Goal: Task Accomplishment & Management: Manage account settings

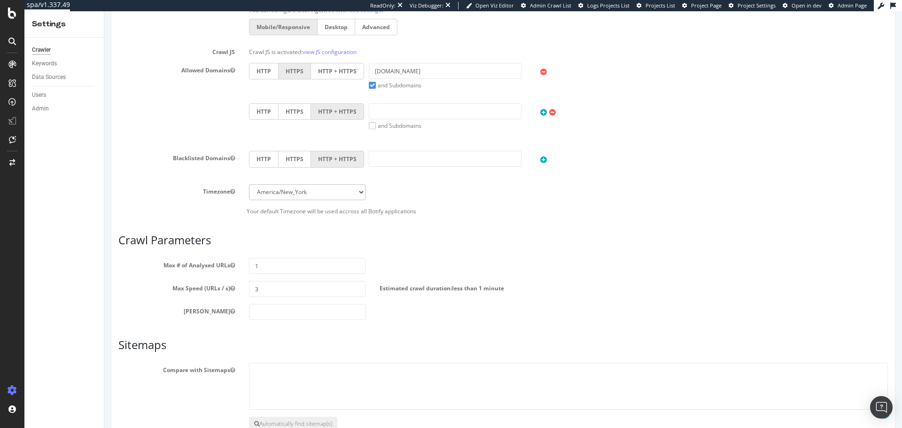
scroll to position [436, 0]
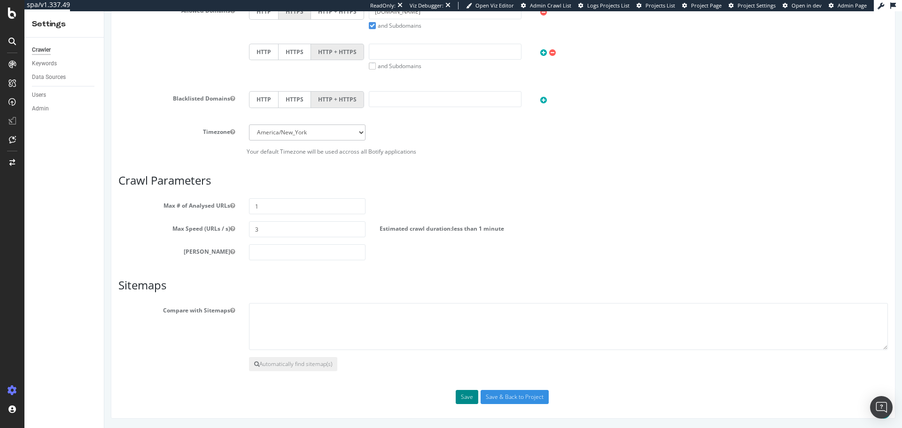
click at [465, 400] on button "Save" at bounding box center [467, 397] width 23 height 14
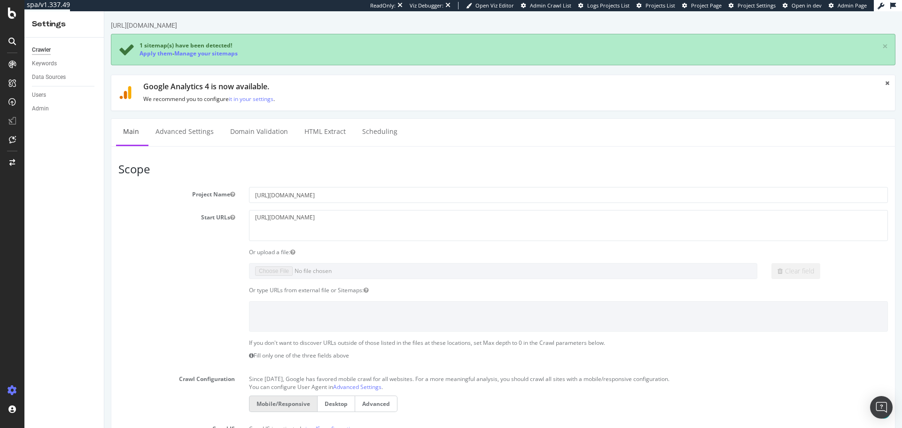
scroll to position [433, 0]
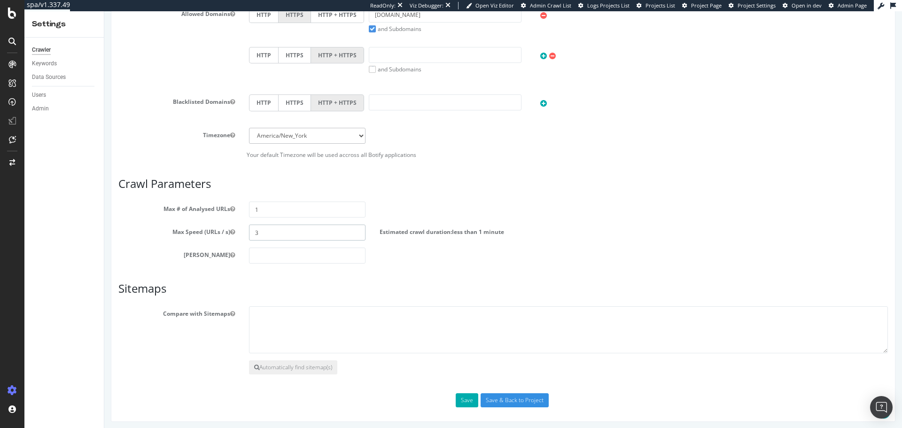
click at [299, 235] on input "3" at bounding box center [307, 233] width 116 height 16
drag, startPoint x: 293, startPoint y: 233, endPoint x: 130, endPoint y: 230, distance: 163.5
click at [130, 230] on div "Max Speed (URLs / s) 3 Estimated crawl duration: less than 1 minute" at bounding box center [503, 233] width 784 height 16
drag, startPoint x: 278, startPoint y: 210, endPoint x: 167, endPoint y: 204, distance: 110.5
click at [167, 204] on div "Max # of Analysed URLs 1" at bounding box center [503, 210] width 784 height 16
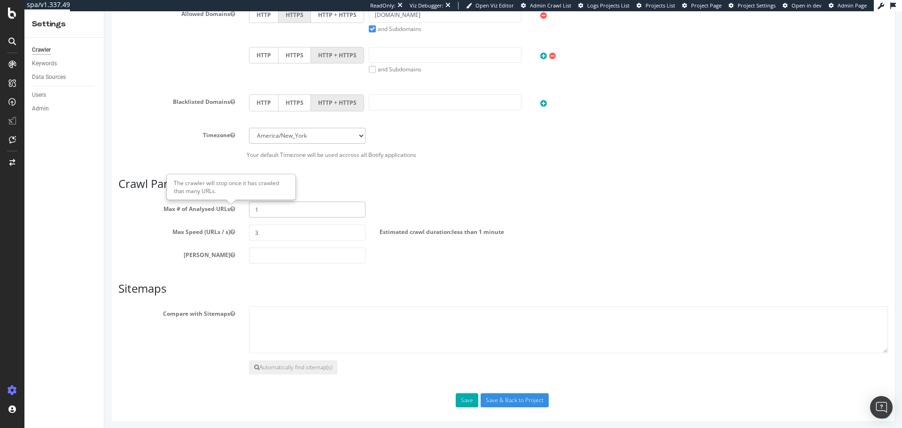
click at [297, 214] on input "1" at bounding box center [307, 210] width 116 height 16
type input "10"
click at [463, 406] on button "Save" at bounding box center [467, 400] width 23 height 14
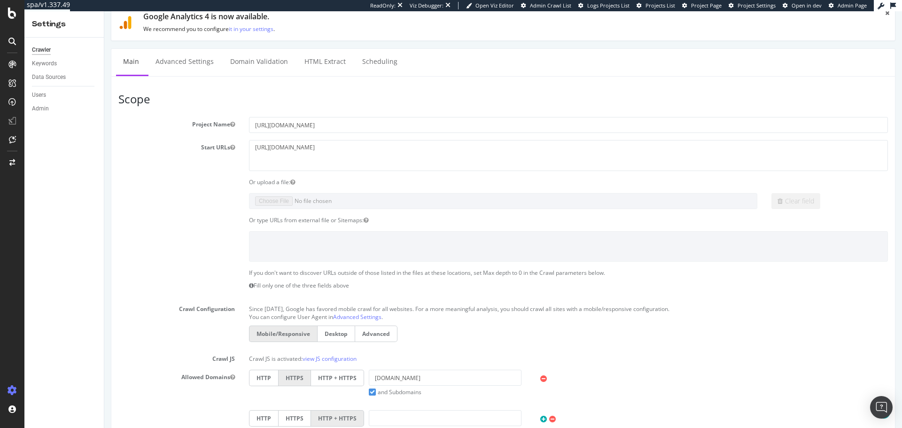
scroll to position [0, 0]
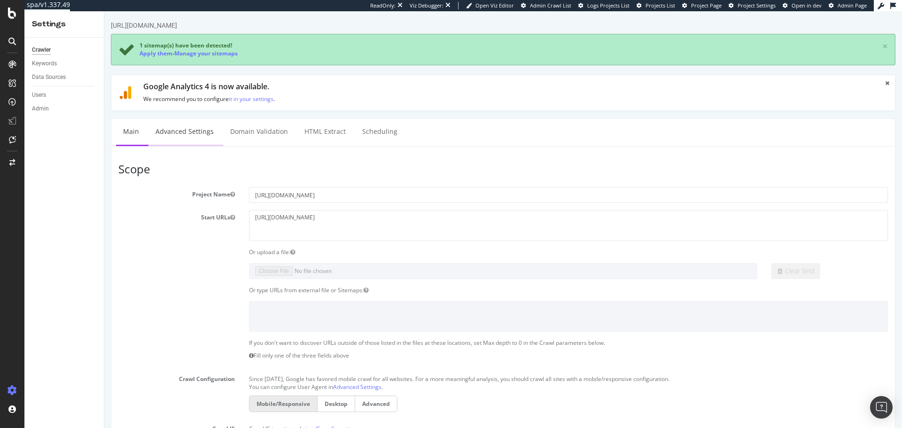
click at [198, 134] on link "Advanced Settings" at bounding box center [184, 132] width 72 height 26
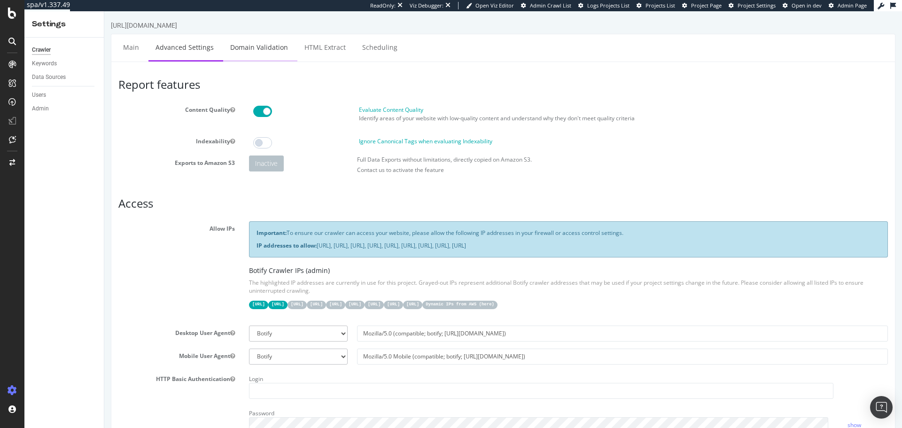
click at [256, 51] on link "Domain Validation" at bounding box center [259, 47] width 72 height 26
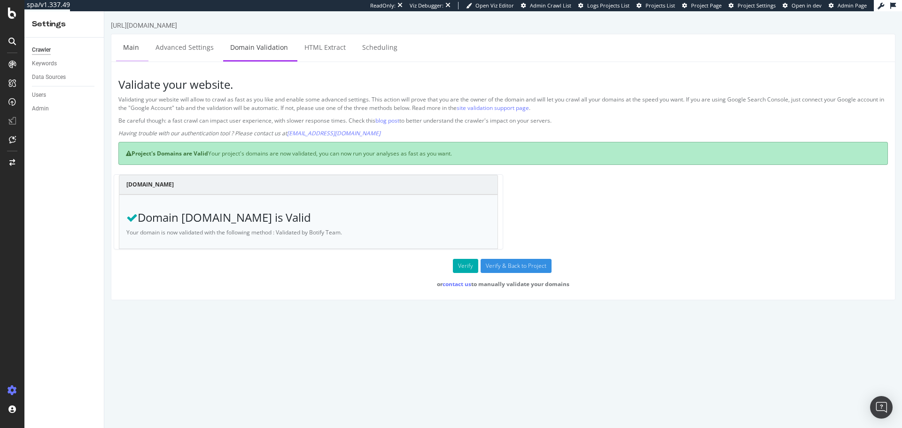
click at [134, 50] on link "Main" at bounding box center [131, 47] width 30 height 26
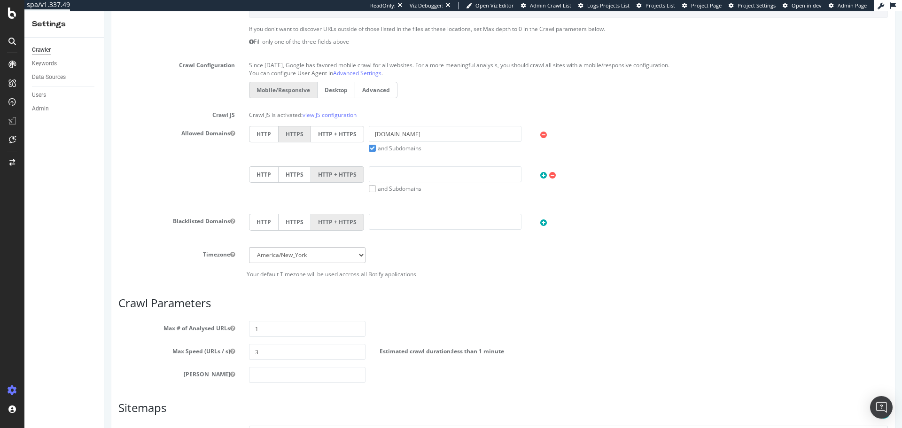
scroll to position [329, 0]
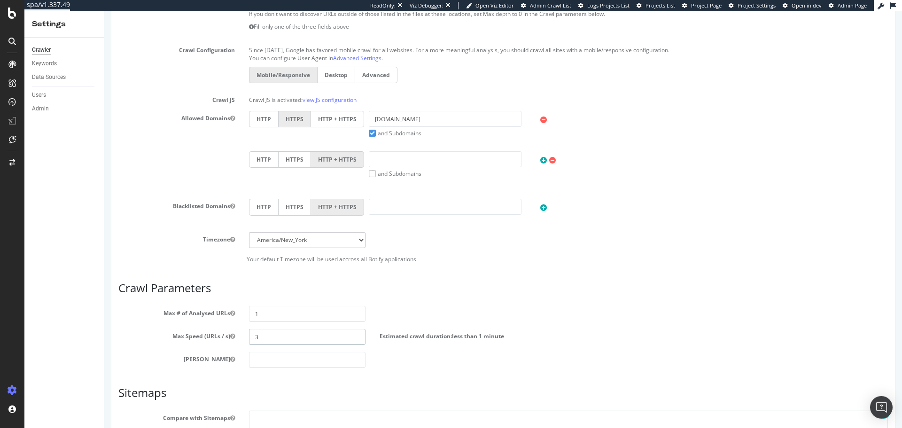
drag, startPoint x: 281, startPoint y: 332, endPoint x: 287, endPoint y: 332, distance: 5.6
click at [281, 332] on input "3" at bounding box center [307, 337] width 116 height 16
type input "5"
click at [321, 318] on input "1" at bounding box center [307, 314] width 116 height 16
type input "10"
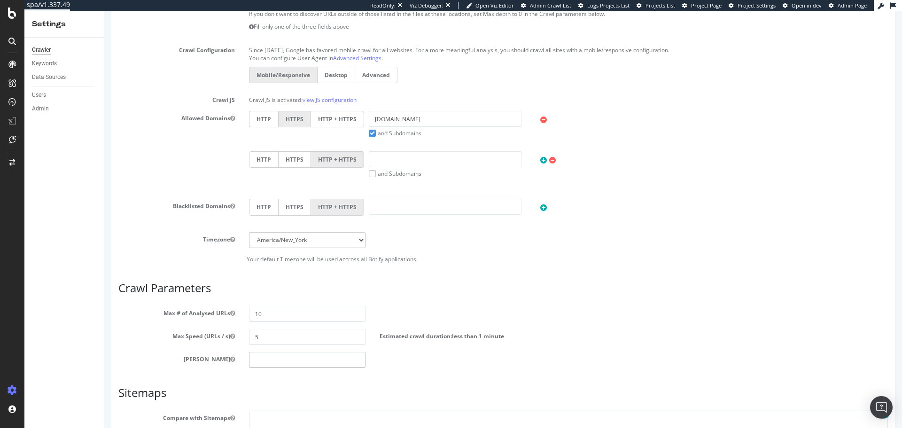
click at [303, 364] on input "number" at bounding box center [307, 360] width 116 height 16
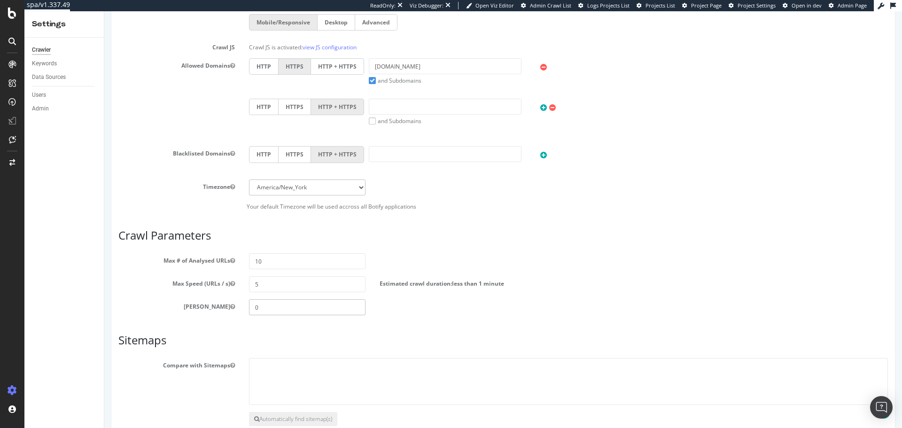
scroll to position [436, 0]
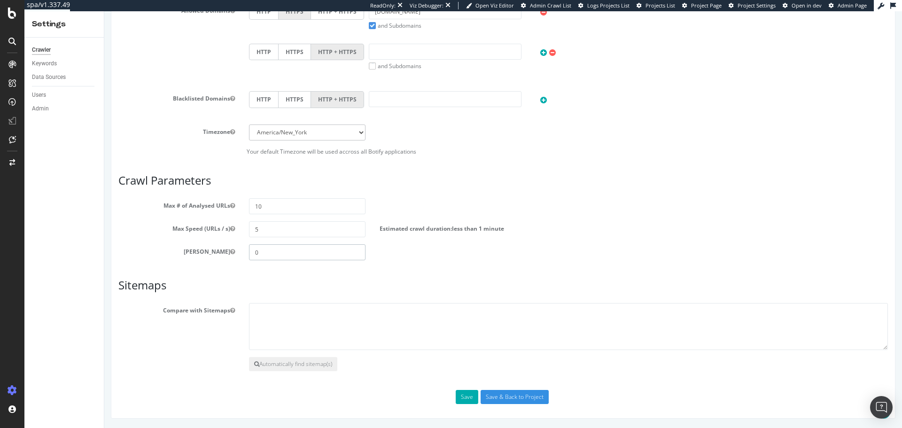
type input "0"
click at [449, 398] on div "Save Save & Back to Project" at bounding box center [503, 397] width 784 height 14
click at [457, 396] on button "Save" at bounding box center [467, 397] width 23 height 14
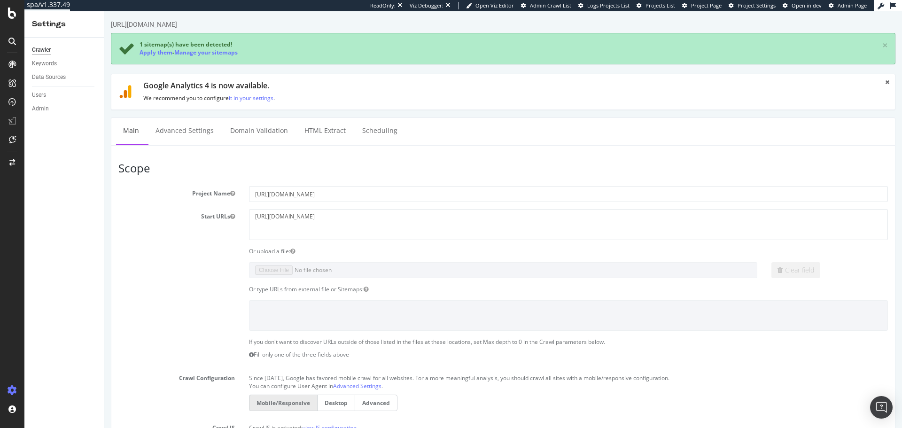
scroll to position [0, 0]
click at [764, 8] on span "Project Settings" at bounding box center [757, 5] width 38 height 7
click at [704, 4] on span "Project Page" at bounding box center [706, 5] width 31 height 7
click at [142, 275] on div "Clear field" at bounding box center [503, 271] width 784 height 16
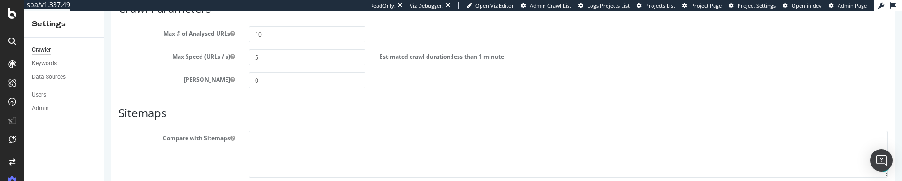
scroll to position [683, 0]
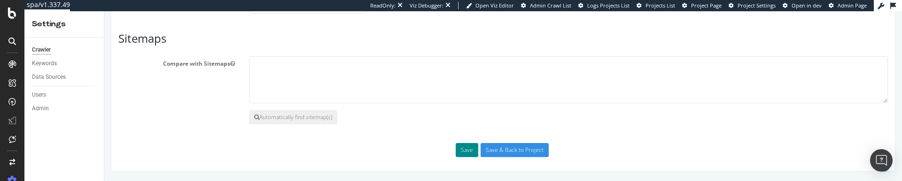
click at [462, 152] on button "Save" at bounding box center [467, 150] width 23 height 14
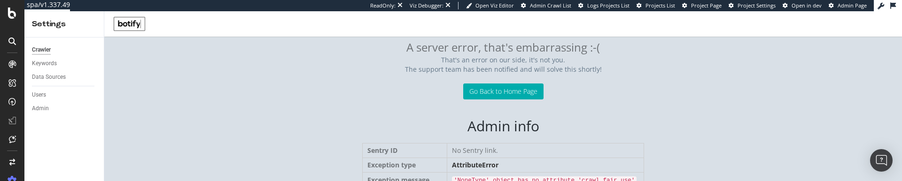
scroll to position [53, 0]
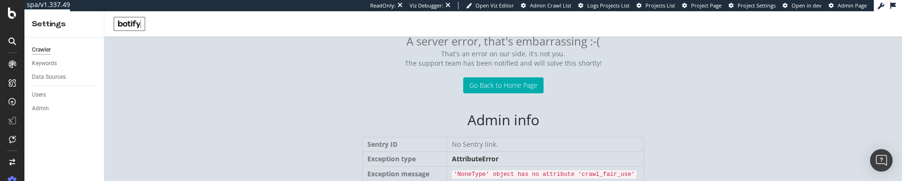
click at [315, 81] on div "Go Back to Home Page" at bounding box center [503, 86] width 798 height 16
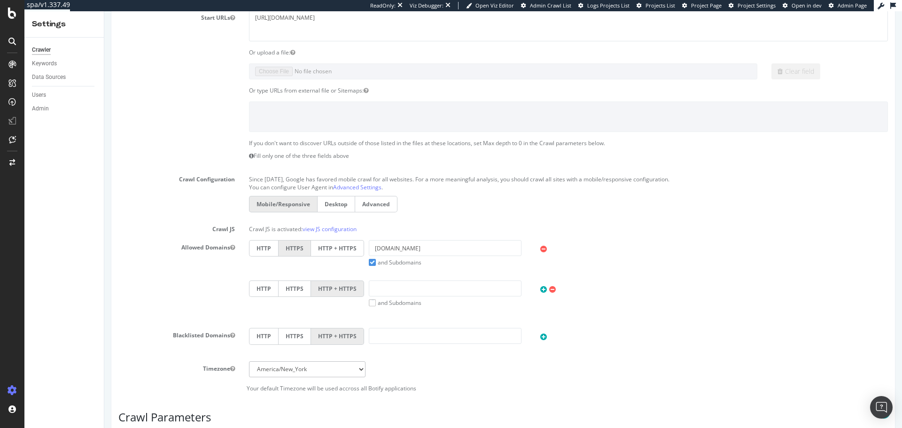
scroll to position [61, 0]
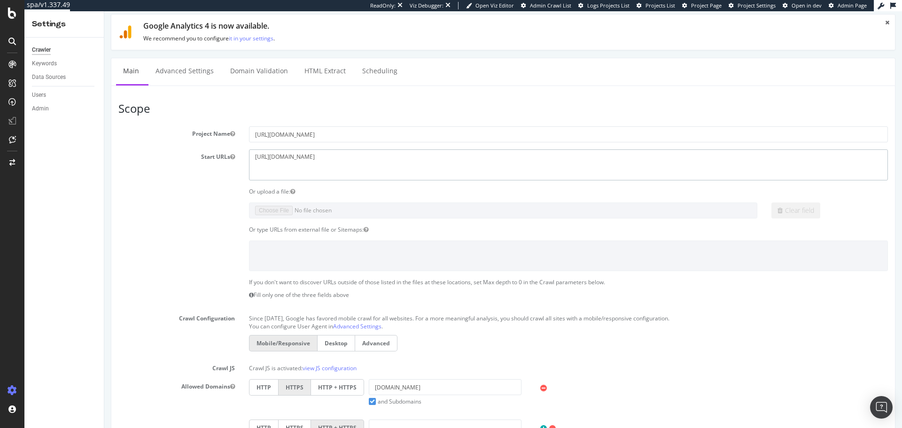
click at [374, 157] on textarea "[URL][DOMAIN_NAME]" at bounding box center [568, 164] width 639 height 31
click at [371, 173] on textarea "[URL][DOMAIN_NAME]" at bounding box center [568, 164] width 639 height 31
click at [364, 138] on input "[URL][DOMAIN_NAME]" at bounding box center [568, 134] width 639 height 16
type input "[DOMAIN_NAME]"
drag, startPoint x: 178, startPoint y: 254, endPoint x: 176, endPoint y: 249, distance: 5.4
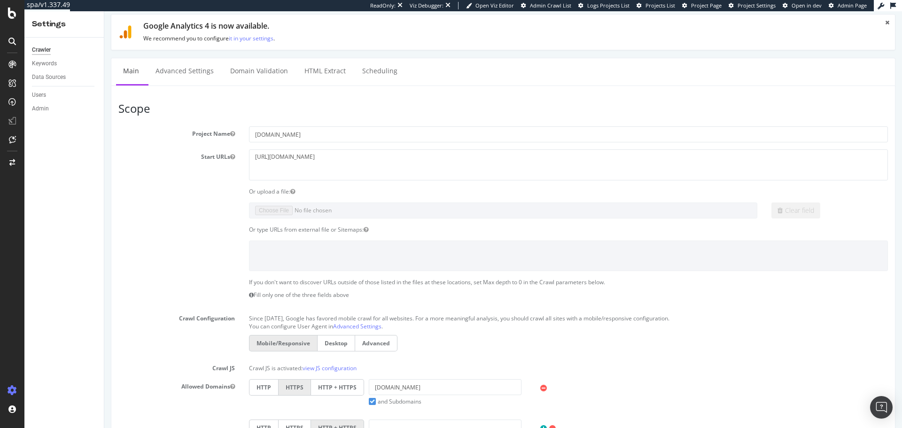
click at [177, 253] on div at bounding box center [503, 256] width 784 height 31
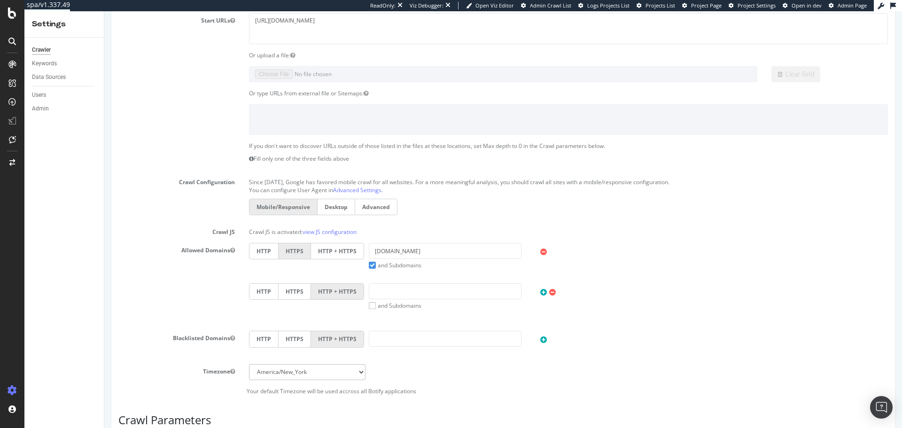
scroll to position [436, 0]
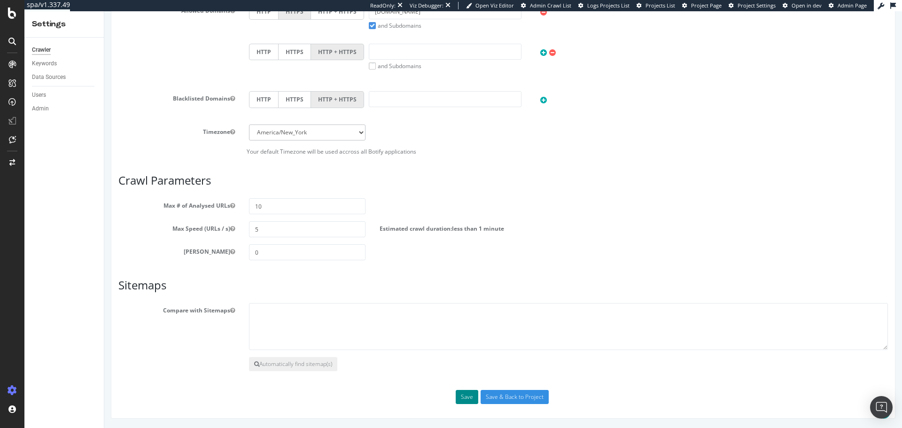
click at [461, 395] on button "Save" at bounding box center [467, 397] width 23 height 14
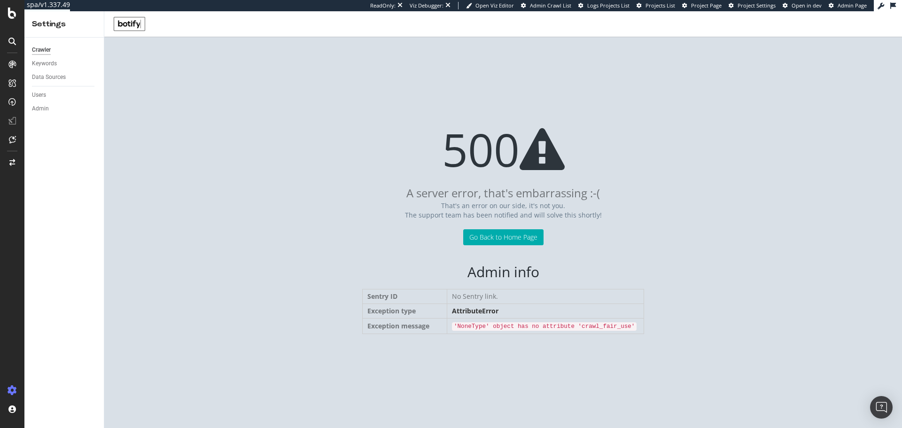
scroll to position [0, 0]
drag, startPoint x: 466, startPoint y: 326, endPoint x: 611, endPoint y: 327, distance: 145.6
click at [611, 327] on code "'NoneType' object has no attribute 'crawl_fair_use'" at bounding box center [544, 326] width 185 height 8
click at [596, 345] on div "A server error, that's embarrassing :-( That's an error on our side, it's not y…" at bounding box center [503, 303] width 798 height 250
click at [181, 157] on div "500" at bounding box center [503, 149] width 798 height 47
